Goal: Information Seeking & Learning: Learn about a topic

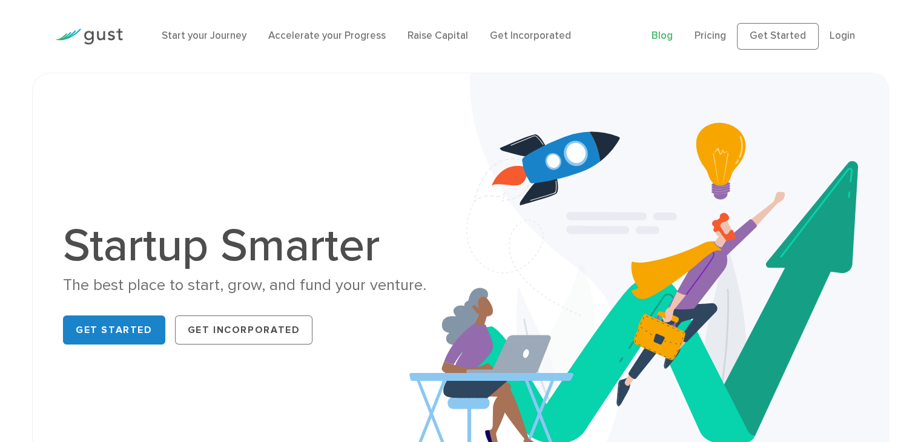
click at [672, 38] on link "Blog" at bounding box center [662, 36] width 21 height 12
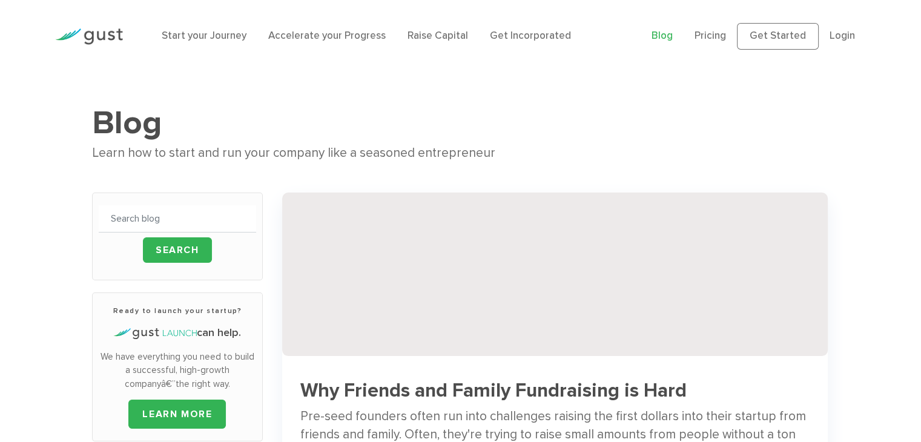
click at [357, 289] on img at bounding box center [555, 275] width 546 height 164
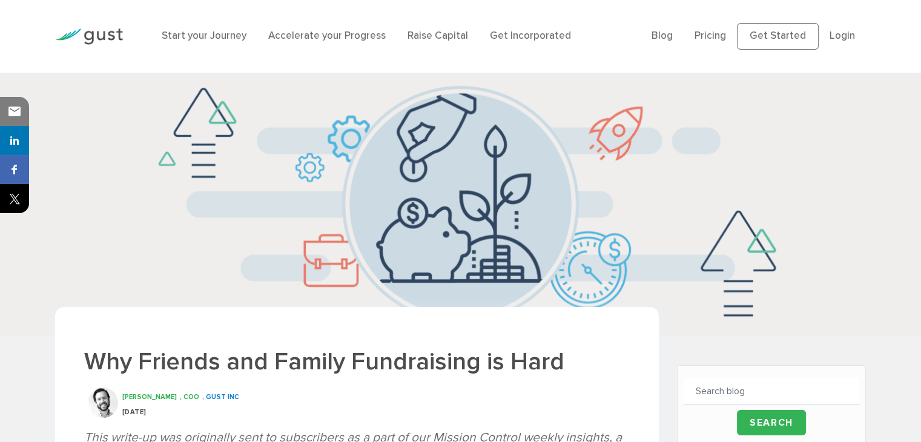
click at [102, 156] on img at bounding box center [460, 204] width 921 height 263
